Goal: Information Seeking & Learning: Find specific fact

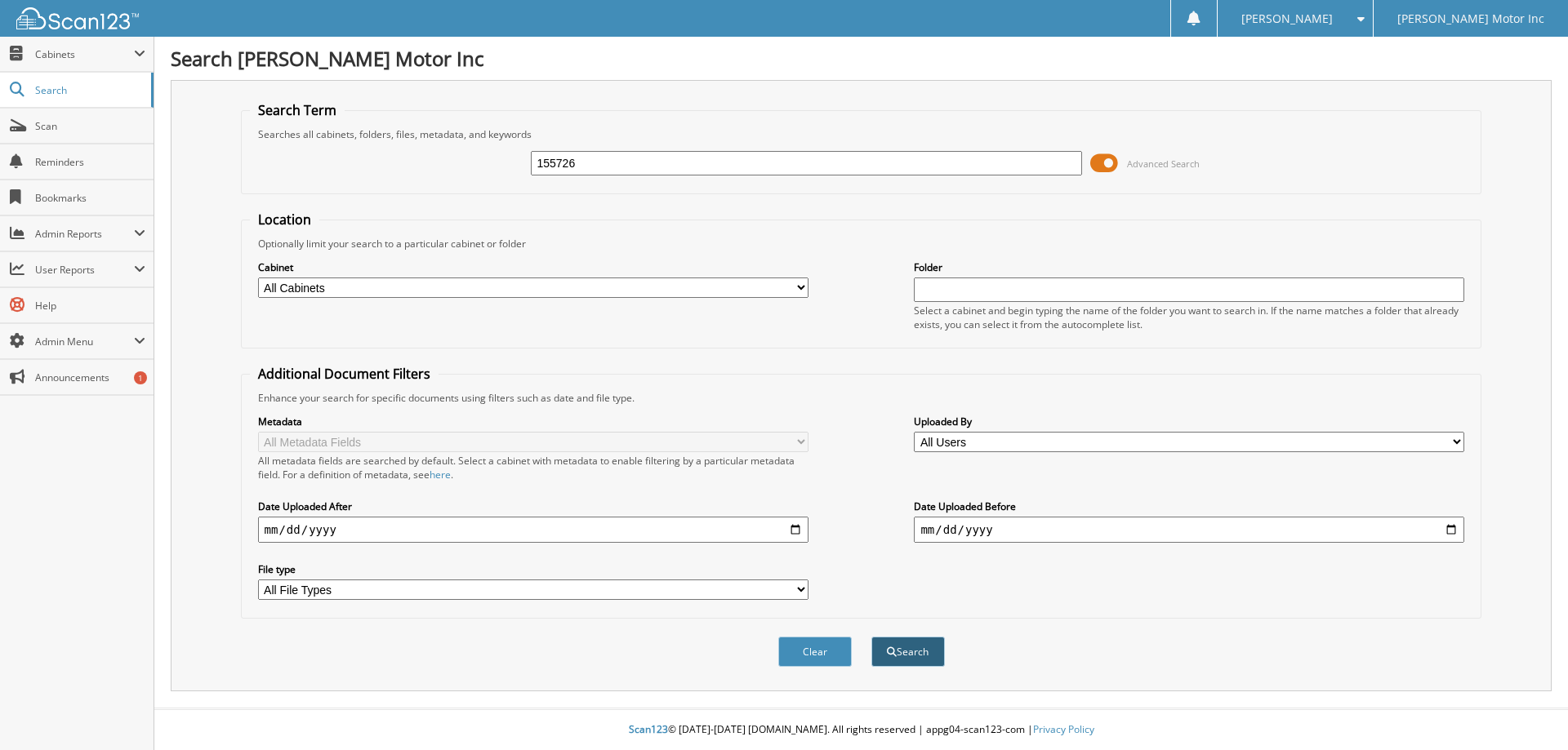
type input "155726"
click at [910, 653] on button "Search" at bounding box center [909, 652] width 74 height 30
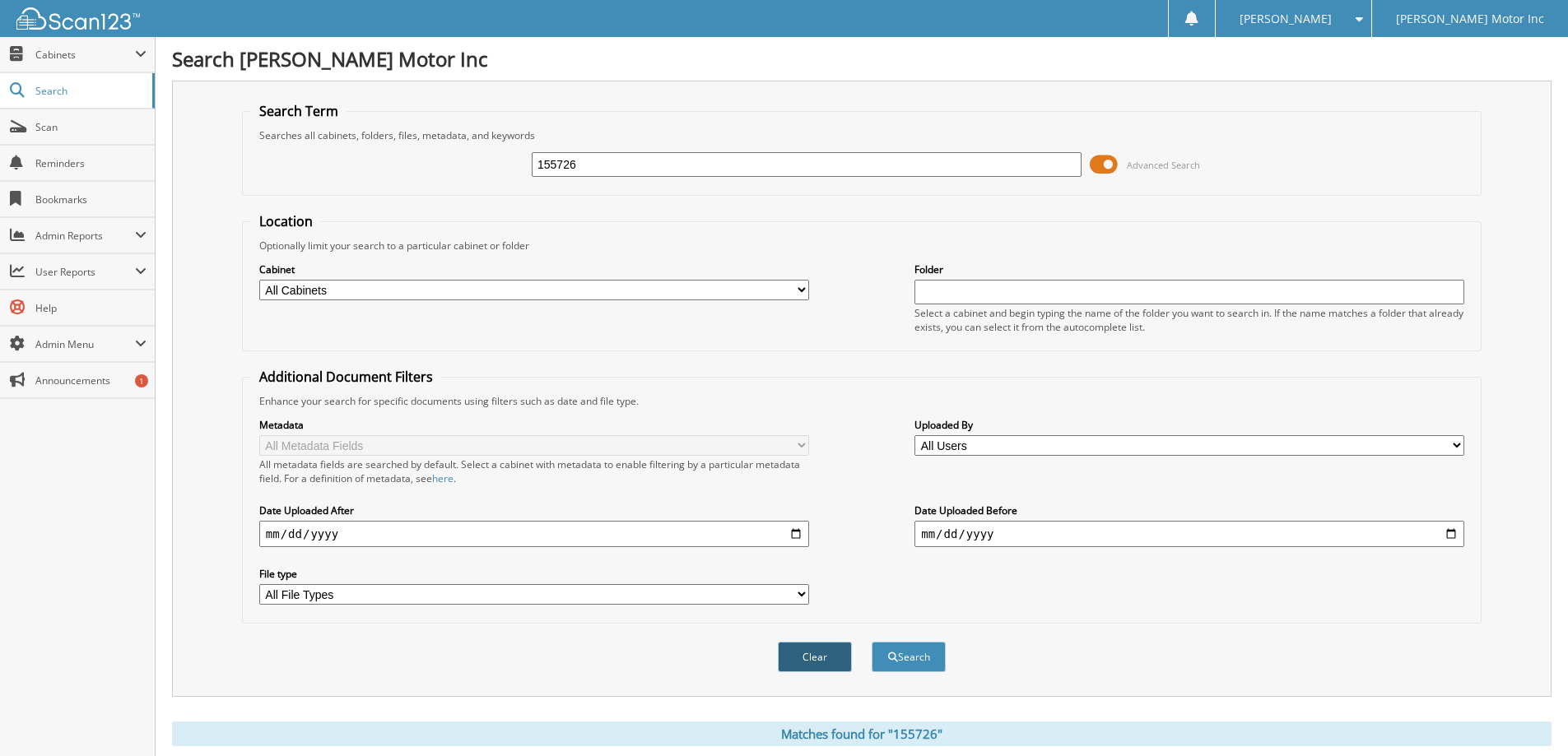
click at [820, 658] on button "Clear" at bounding box center [815, 657] width 74 height 31
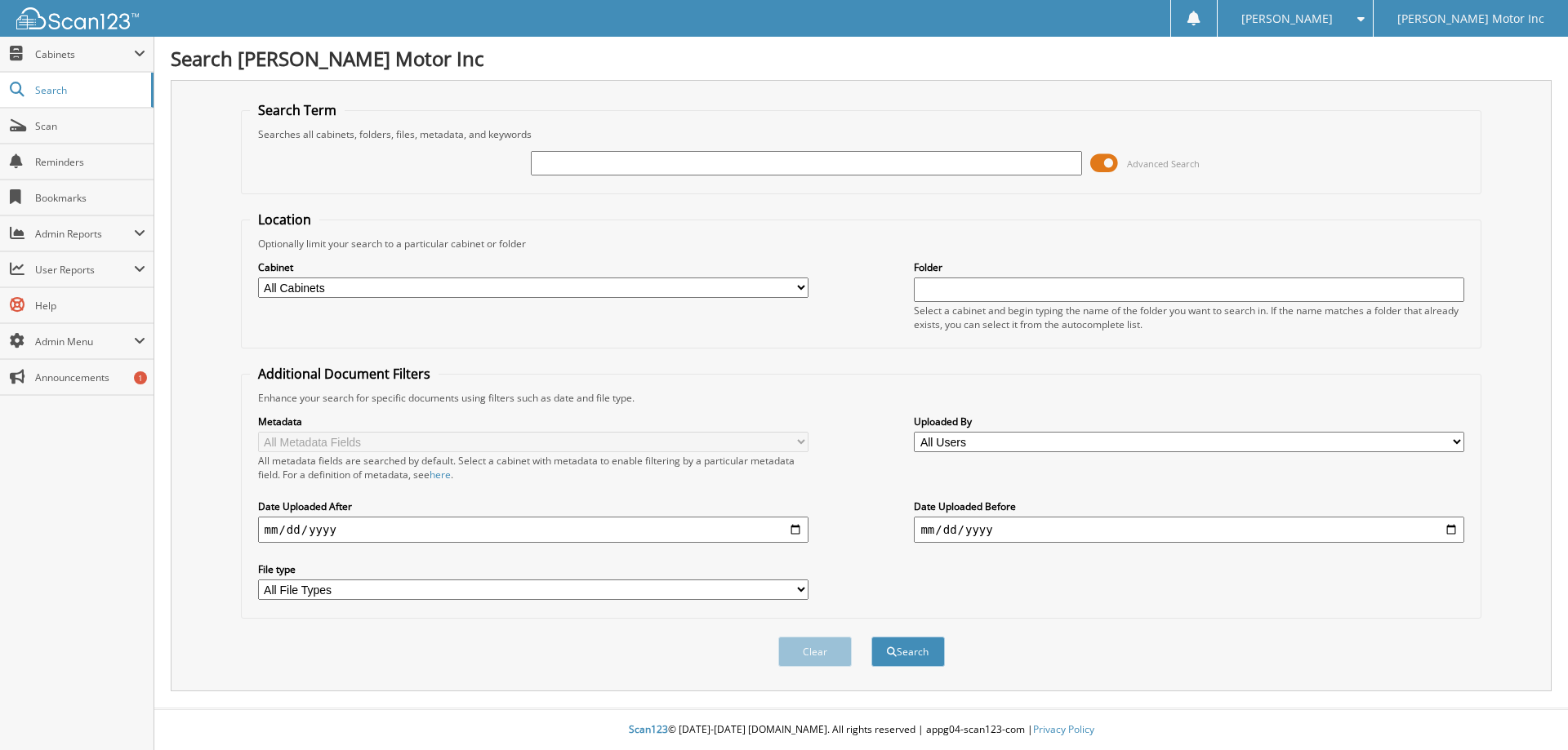
click at [802, 287] on select "All Cabinets ACCOUNTS PAYABLE CAR DEALS HR PARTS SERVICE RO NEEDS FILING" at bounding box center [533, 287] width 551 height 21
select select "28250"
click at [258, 277] on select "All Cabinets ACCOUNTS PAYABLE CAR DEALS HR PARTS SERVICE RO NEEDS FILING" at bounding box center [533, 287] width 551 height 21
click at [619, 172] on input "text" at bounding box center [806, 163] width 551 height 25
type input "155726"
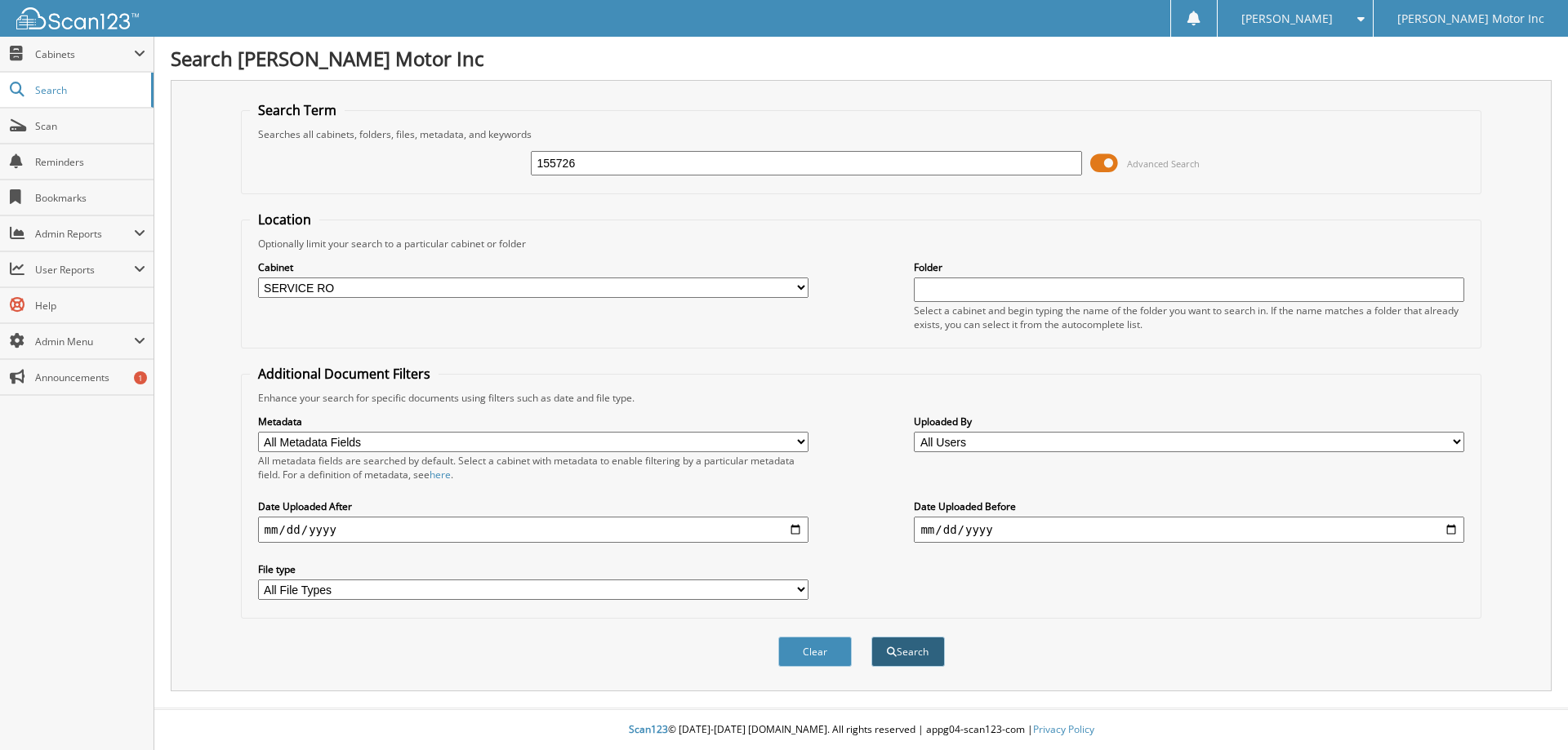
click at [921, 650] on button "Search" at bounding box center [909, 652] width 74 height 30
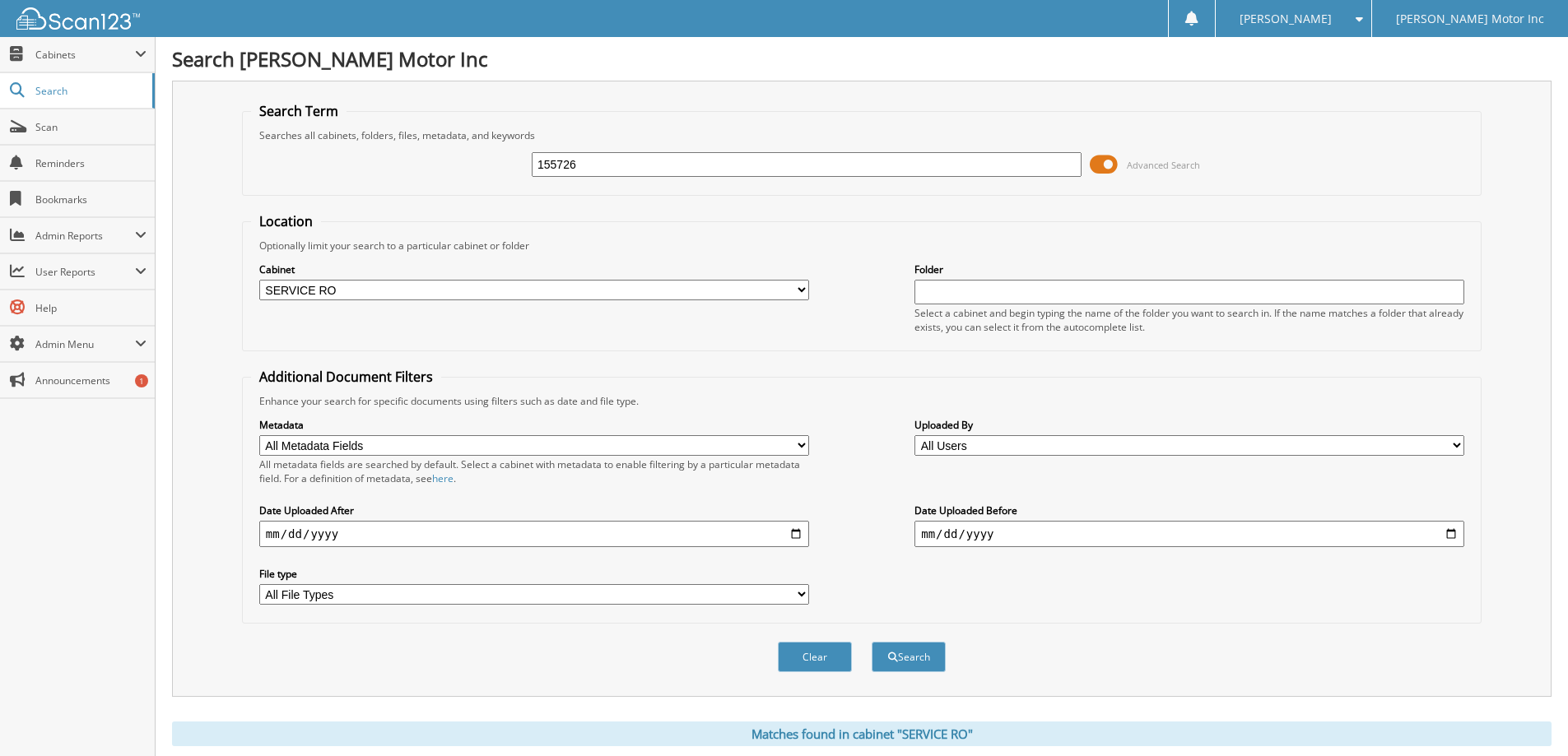
click at [1158, 165] on span "Advanced Search" at bounding box center [1163, 165] width 74 height 12
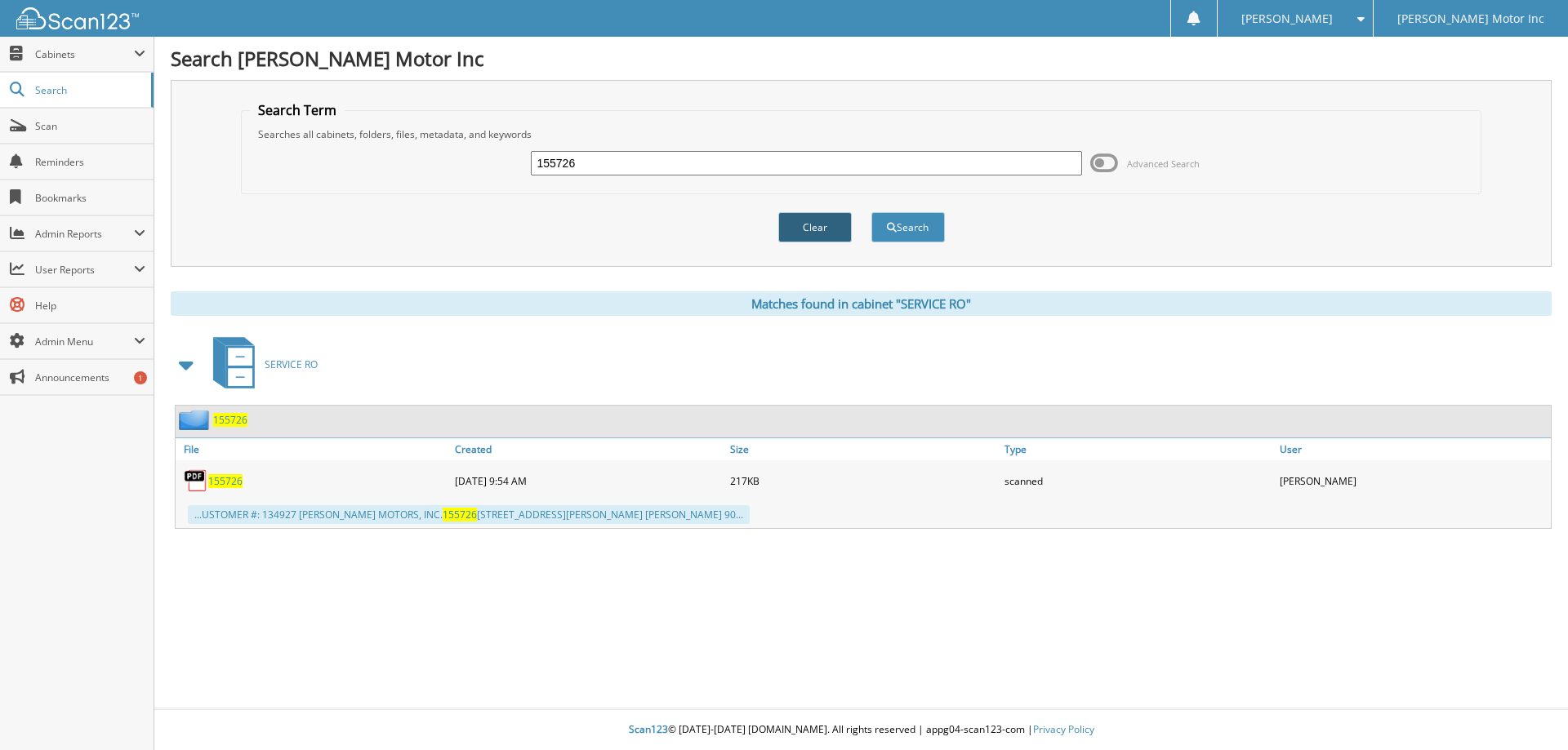
click at [810, 222] on button "Clear" at bounding box center [815, 227] width 74 height 30
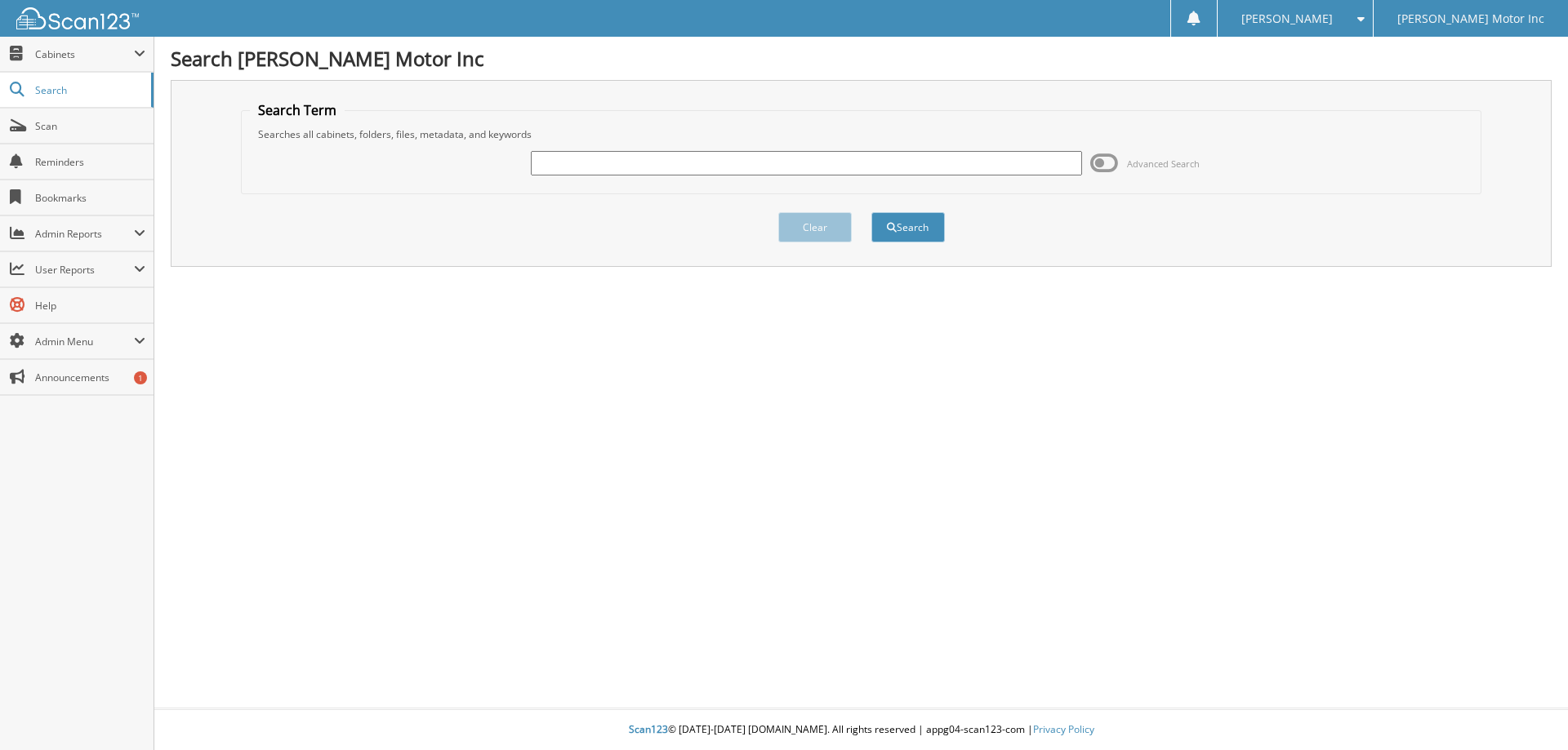
click at [543, 162] on input "text" at bounding box center [806, 163] width 551 height 25
type input "155726"
click at [905, 222] on button "Search" at bounding box center [909, 227] width 74 height 30
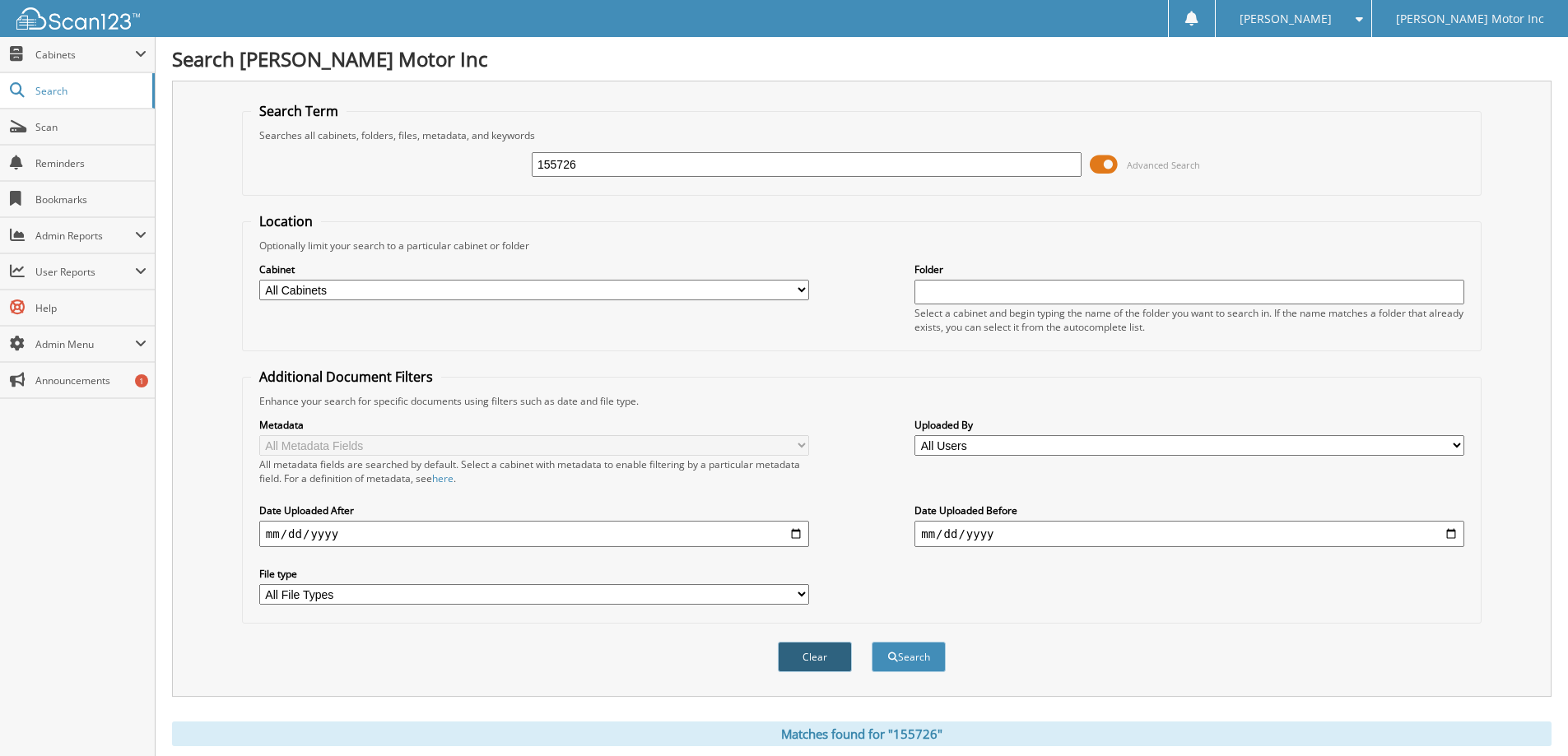
click at [824, 660] on button "Clear" at bounding box center [815, 657] width 74 height 31
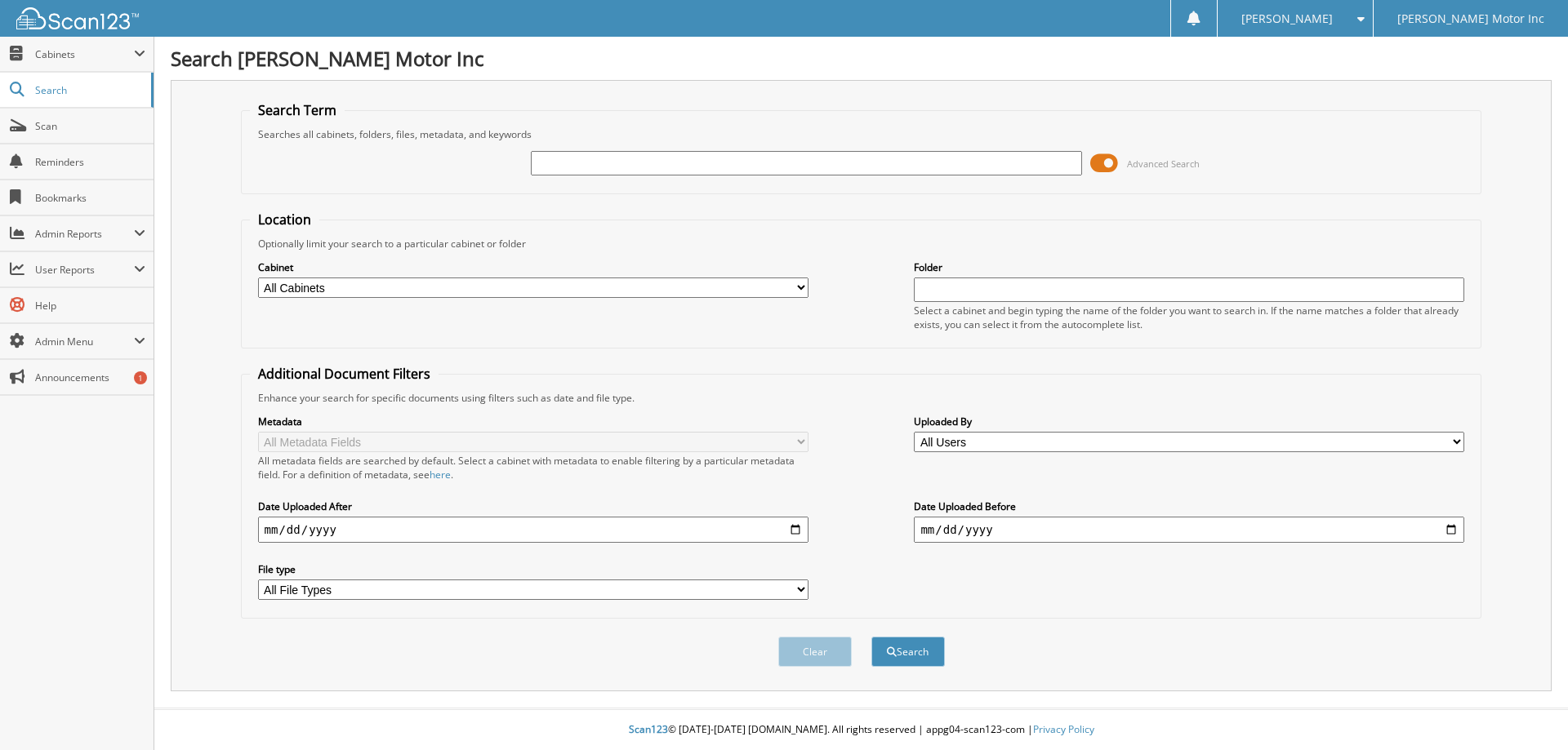
click at [1365, 18] on span at bounding box center [1357, 19] width 16 height 11
click at [1362, 75] on link "Logout" at bounding box center [1295, 80] width 154 height 29
